Goal: Task Accomplishment & Management: Complete application form

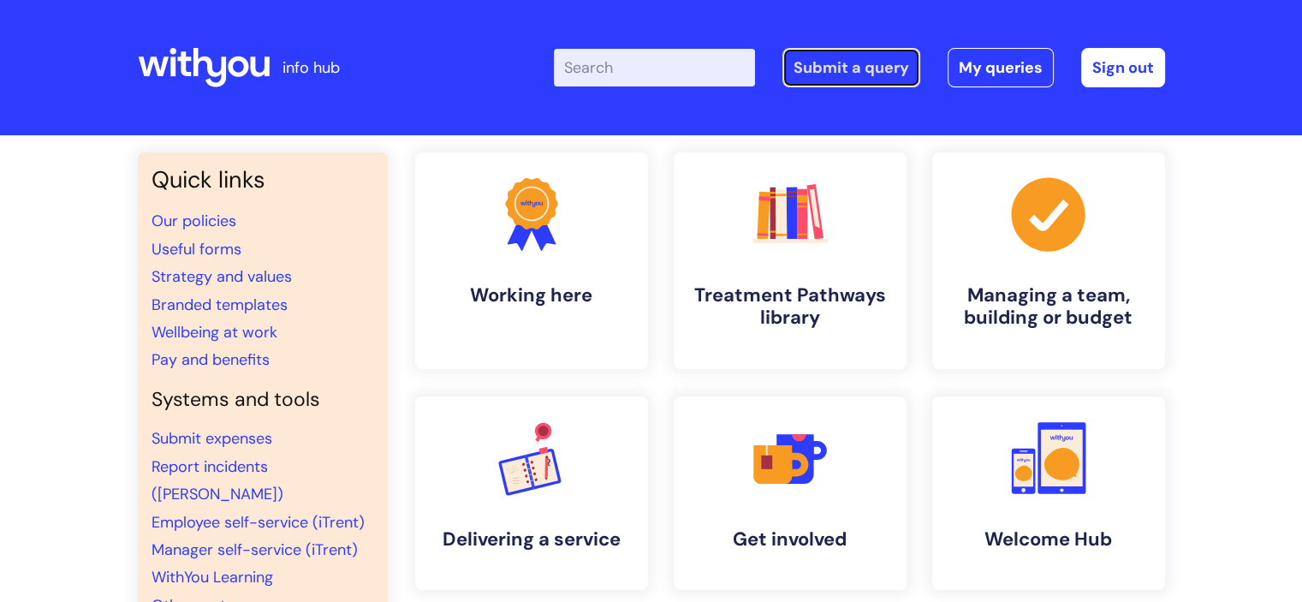
click at [869, 76] on link "Submit a query" at bounding box center [851, 67] width 138 height 39
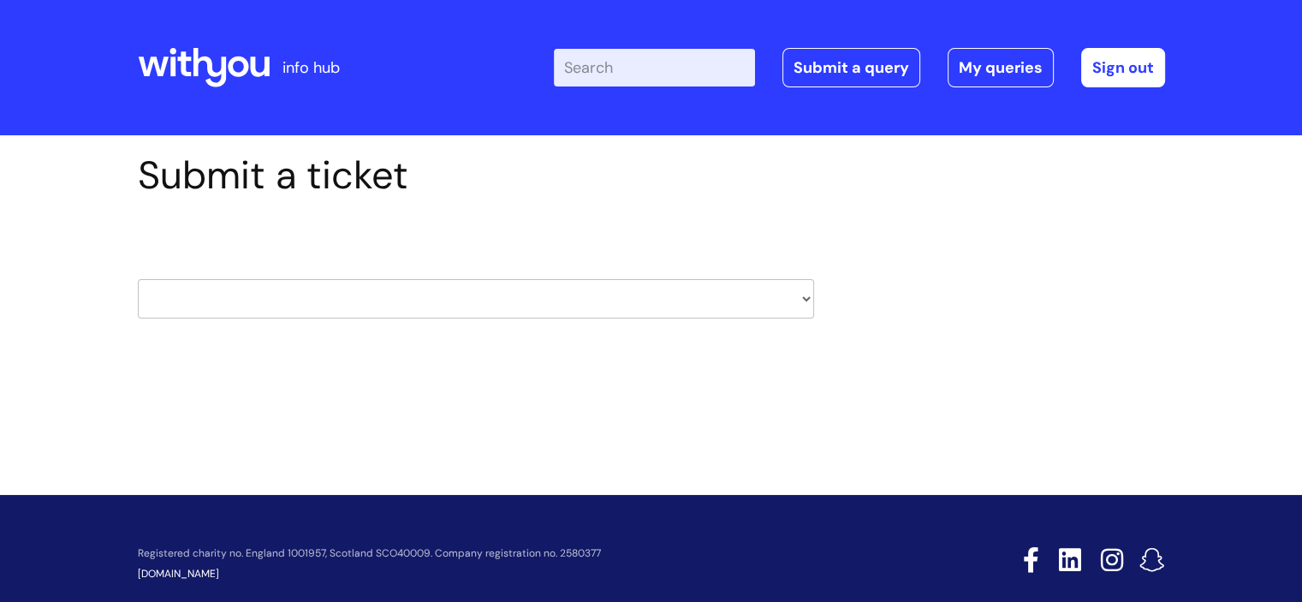
click at [430, 288] on select "HR / People IT and Support Clinical Drug Alerts Finance Accounts Data Support T…" at bounding box center [476, 298] width 676 height 39
select select "information_requests_&_reports_-_data_analysts"
click at [138, 279] on select "HR / People IT and Support Clinical Drug Alerts Finance Accounts Data Support T…" at bounding box center [476, 298] width 676 height 39
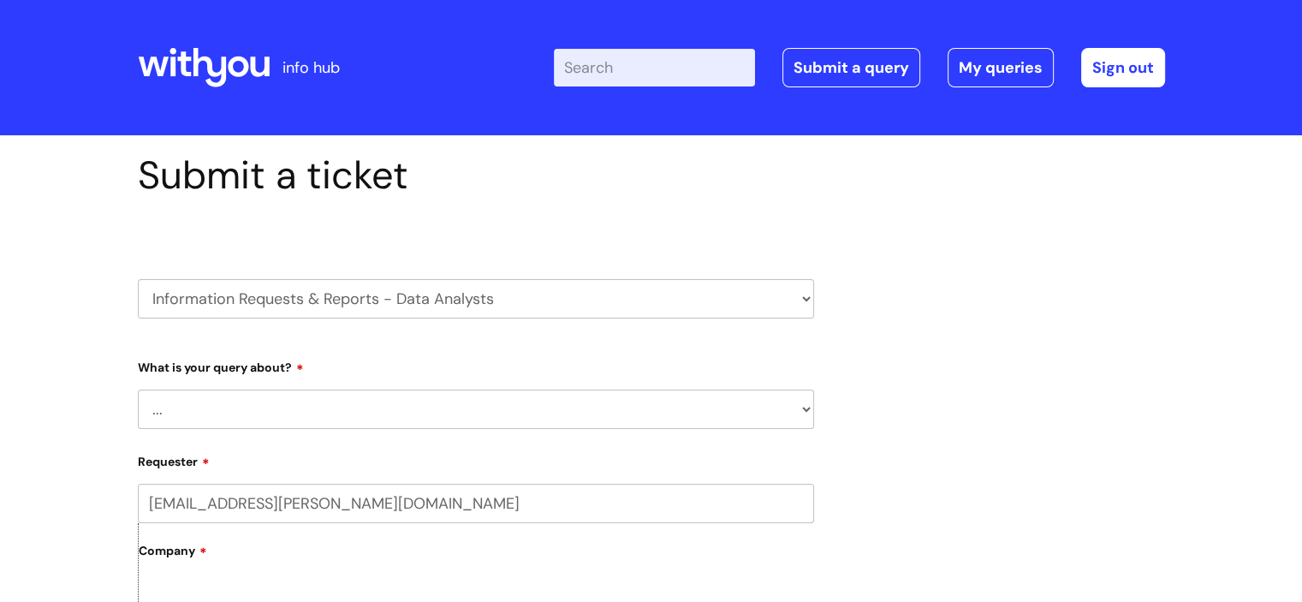
click at [314, 424] on select "... Existing (non-Nebula) Report Nebula Reports Understanding Data" at bounding box center [476, 408] width 676 height 39
select select "Existing (non-Nebula) Report"
click at [138, 389] on select "... Existing (non-Nebula) Report Nebula Reports Understanding Data" at bounding box center [476, 408] width 676 height 39
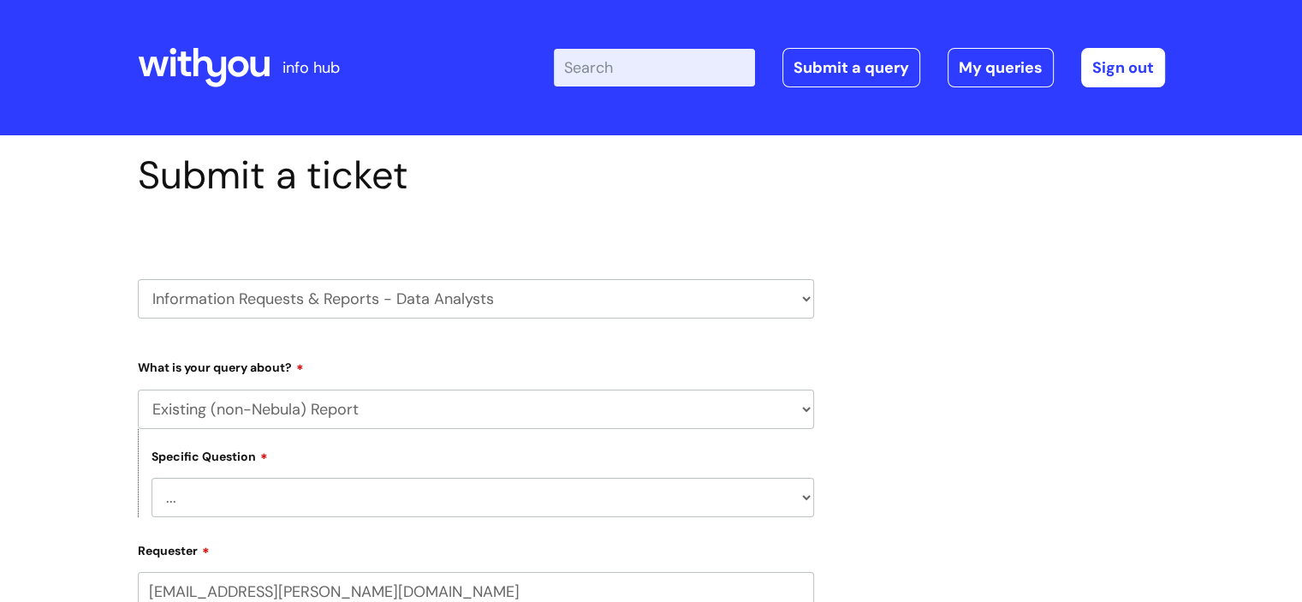
scroll to position [198, 0]
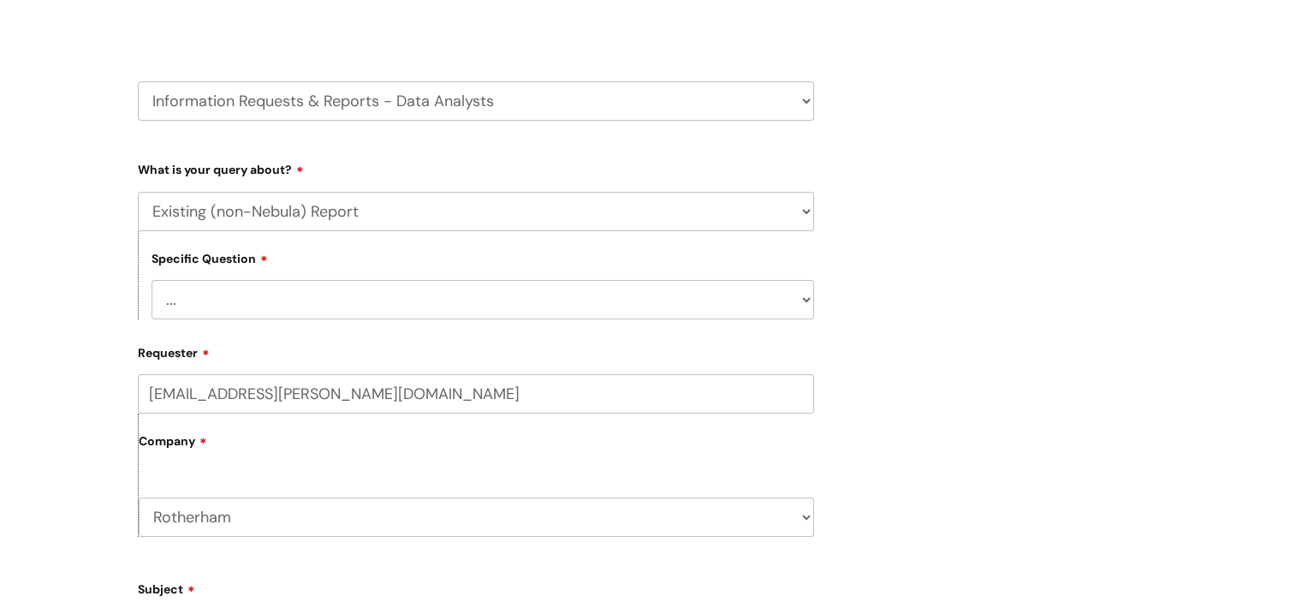
click at [276, 465] on label "Company" at bounding box center [476, 447] width 675 height 39
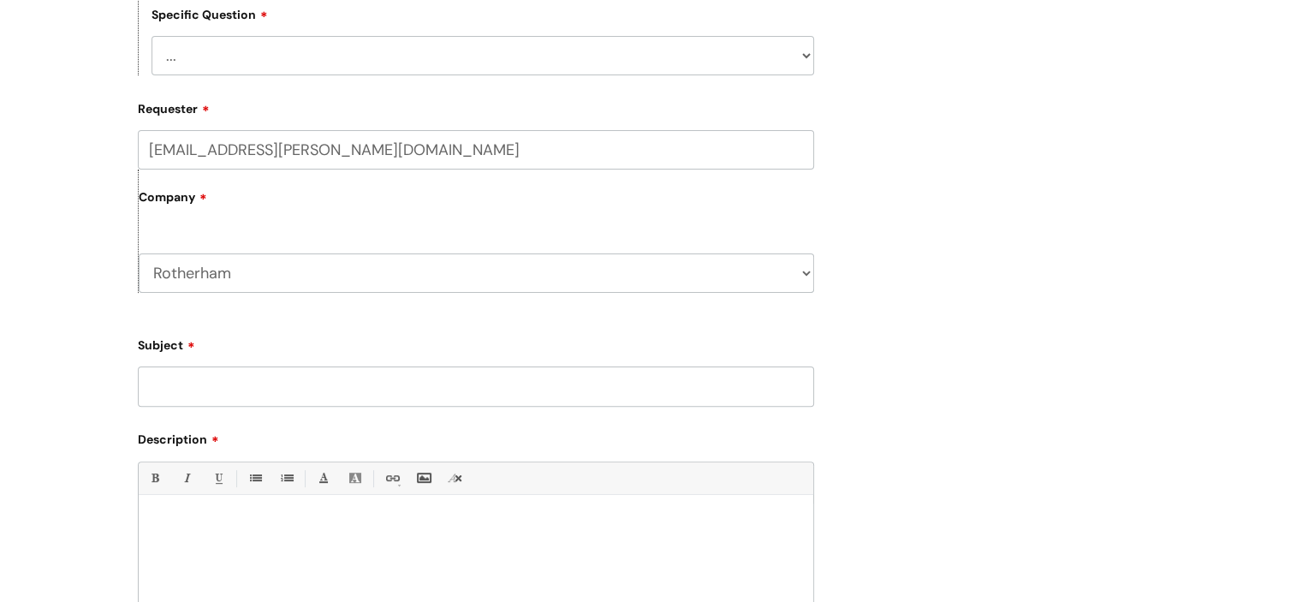
scroll to position [441, 0]
click at [263, 388] on input "Subject" at bounding box center [476, 386] width 676 height 39
click at [251, 533] on div at bounding box center [476, 563] width 674 height 118
paste div
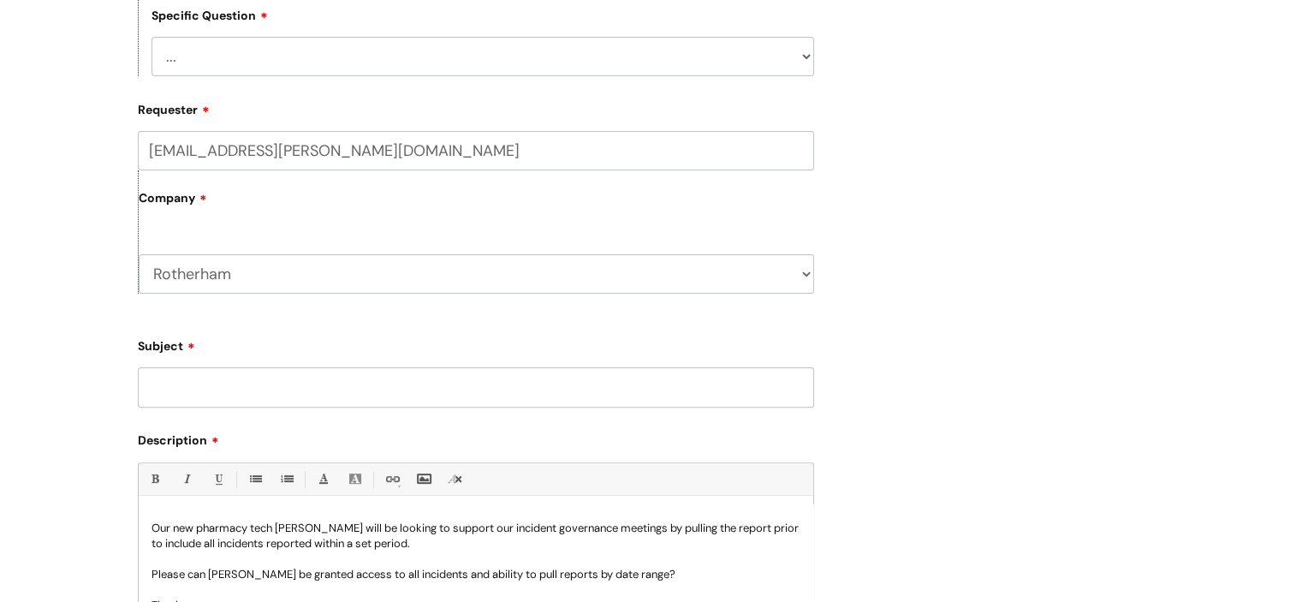
scroll to position [0, 0]
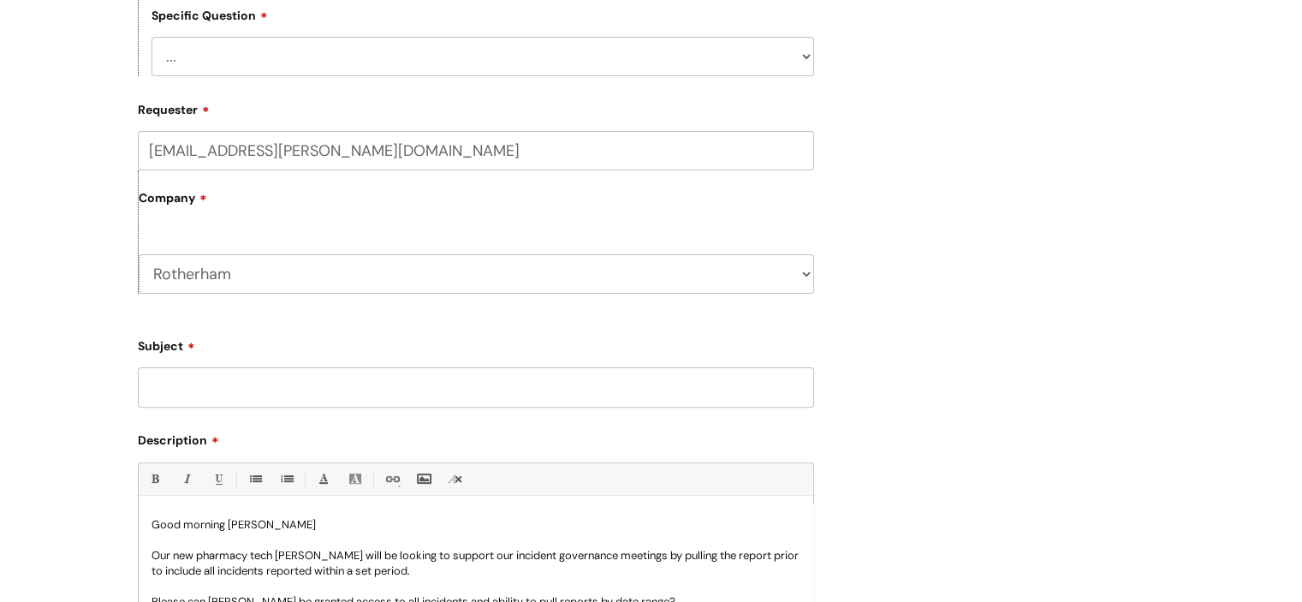
click at [252, 530] on p "Good morning Sandeep" at bounding box center [475, 524] width 649 height 15
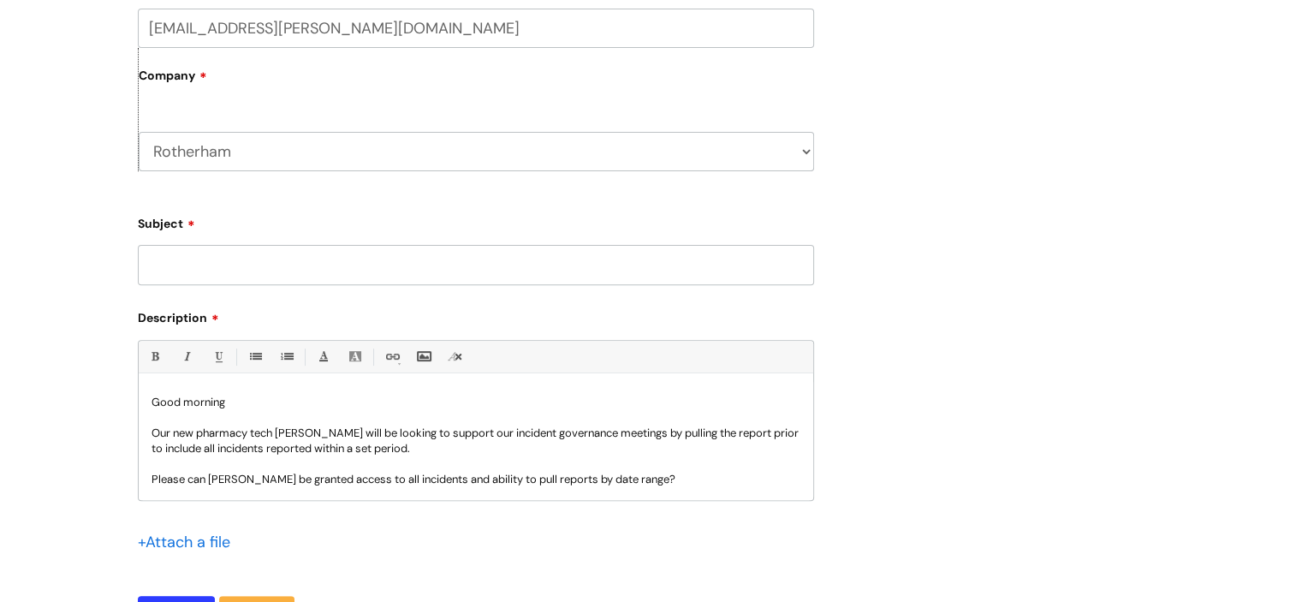
click at [353, 282] on input "Subject" at bounding box center [476, 264] width 676 height 39
paste input "Ulysses extractor"
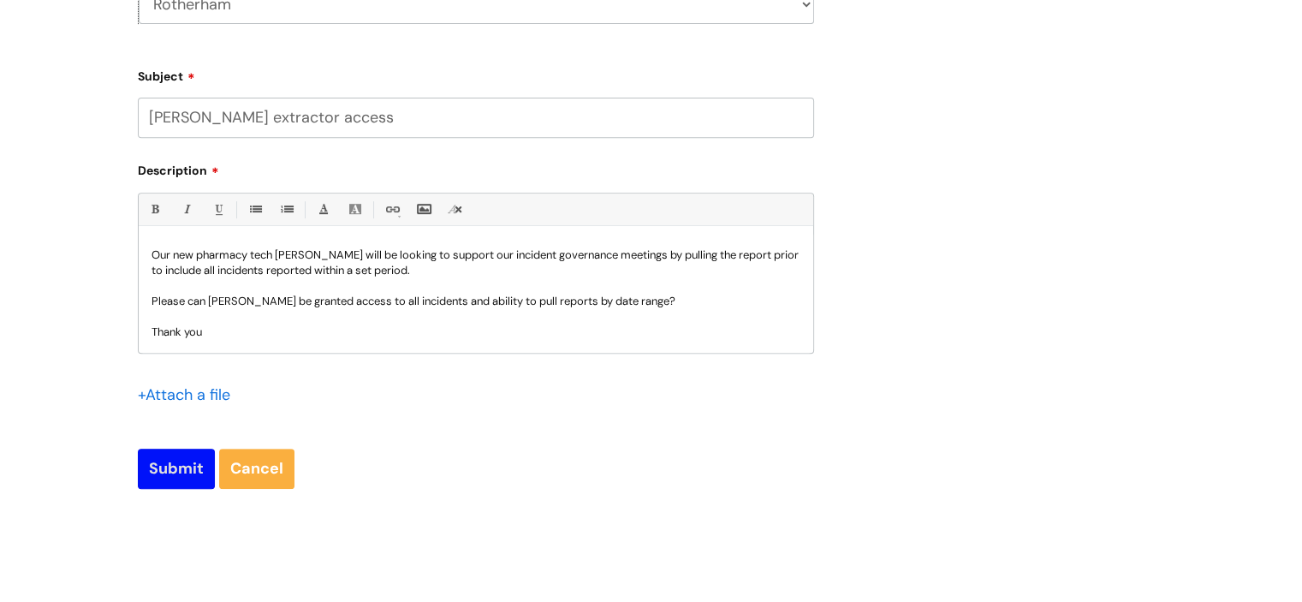
type input "Ulysses extractor access"
click at [176, 482] on input "Submit" at bounding box center [176, 467] width 77 height 39
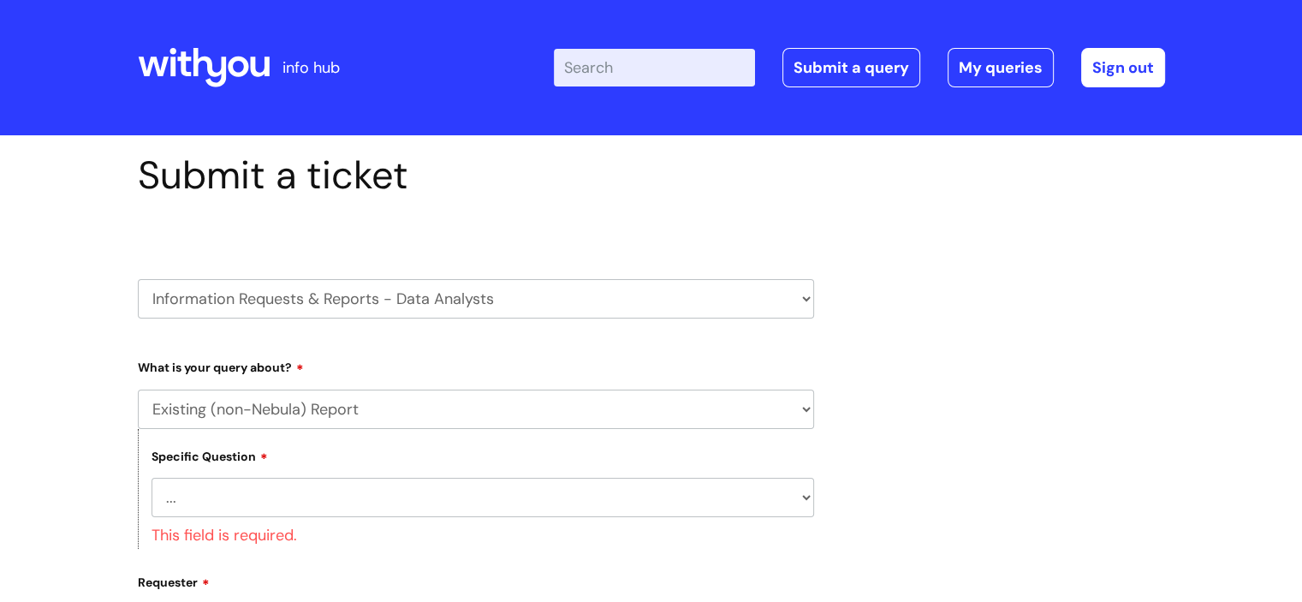
scroll to position [62, 0]
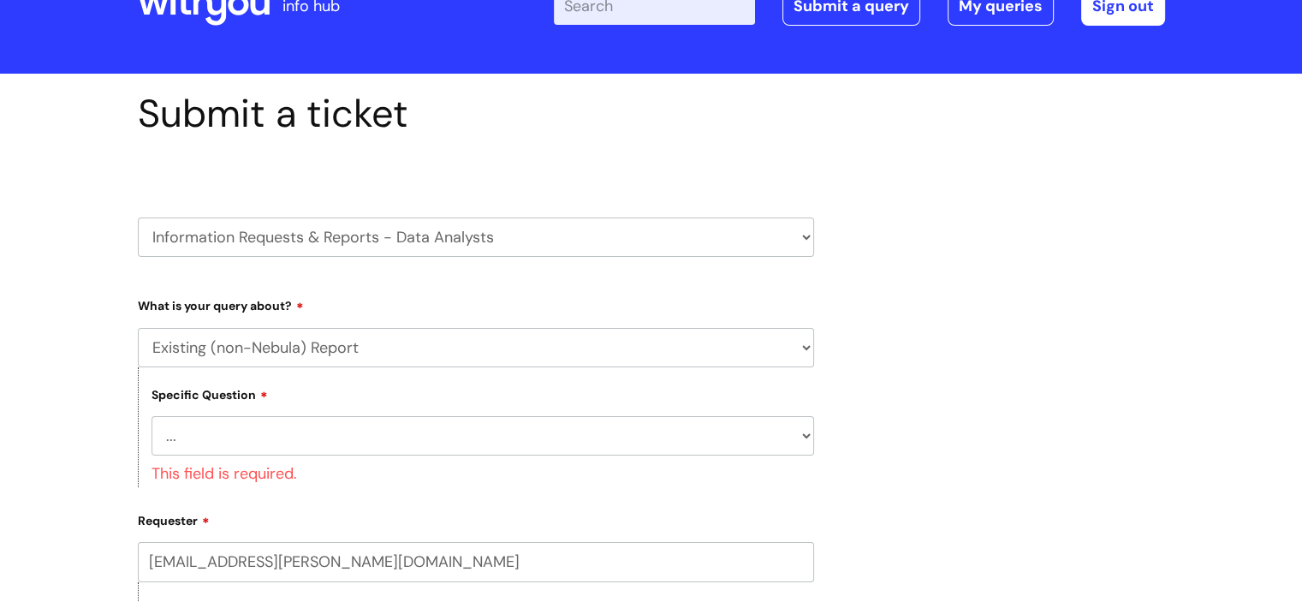
click at [401, 434] on select "... Create a New Report Amending an existing Report Fix an issue with existing …" at bounding box center [482, 435] width 662 height 39
select select "Technical support required"
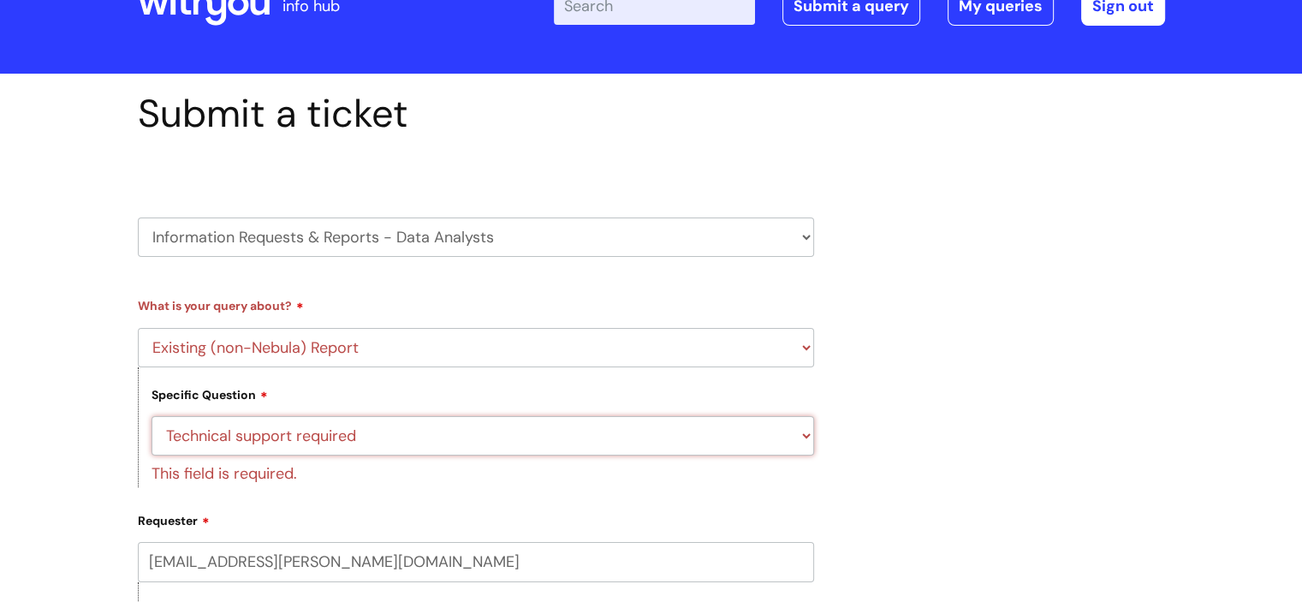
click at [151, 416] on select "... Create a New Report Amending an existing Report Fix an issue with existing …" at bounding box center [482, 435] width 662 height 39
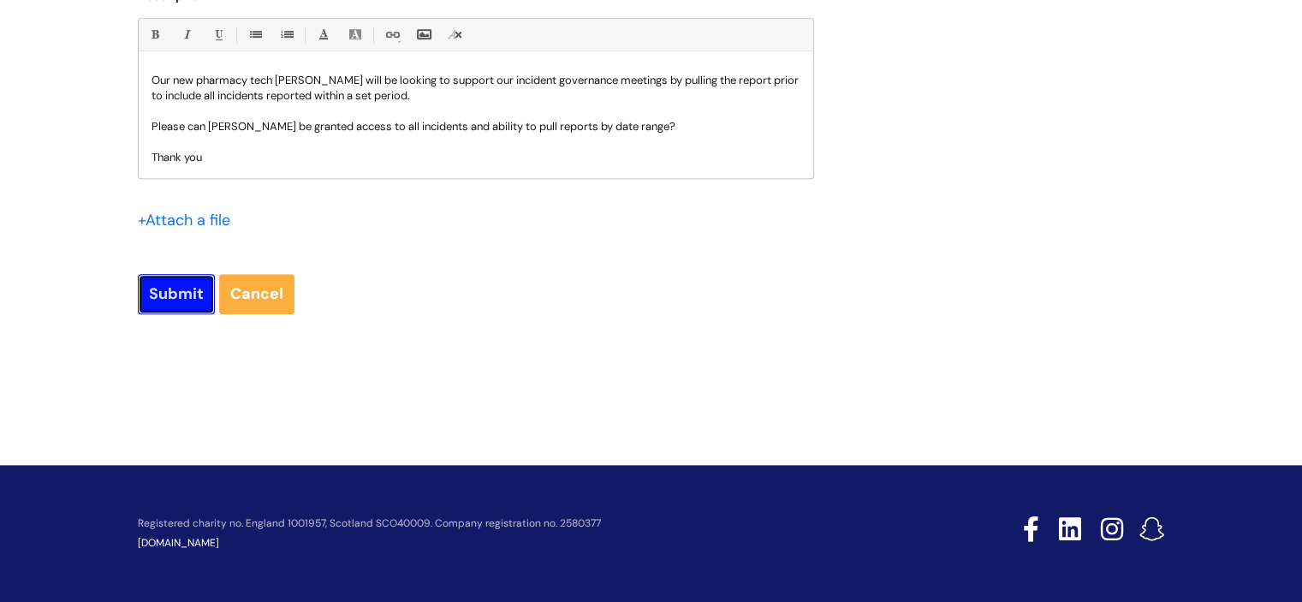
scroll to position [885, 0]
click at [157, 303] on input "Submit" at bounding box center [176, 293] width 77 height 39
type input "Please Wait..."
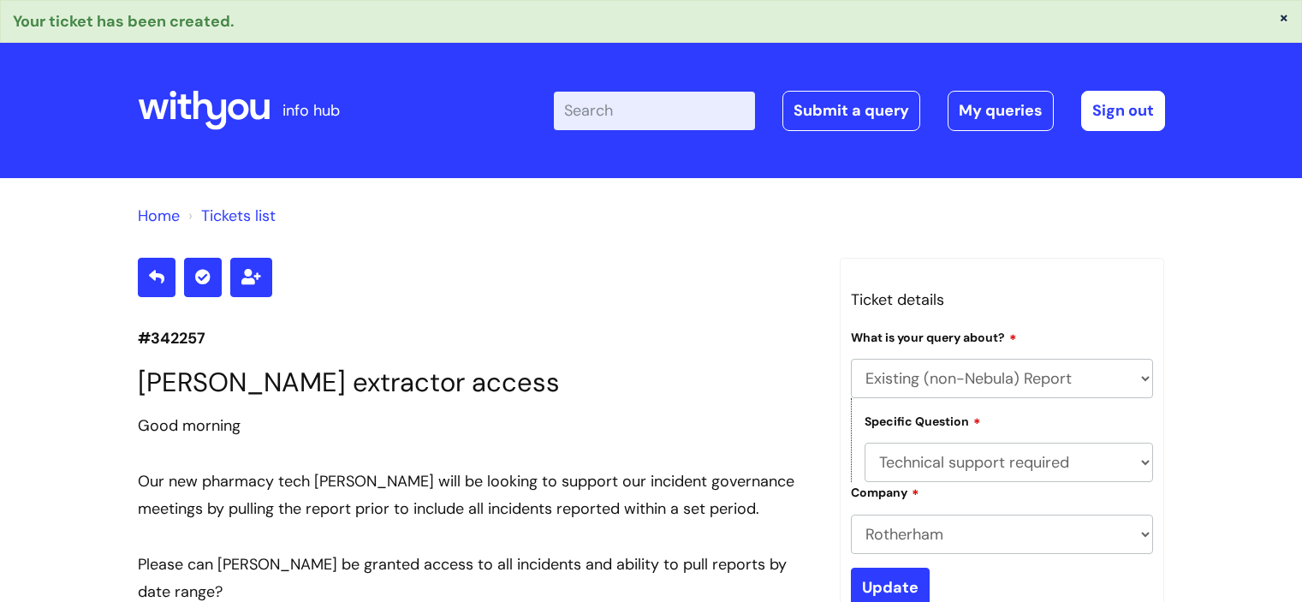
select select "Existing (non-Nebula) Report"
select select "Technical support required"
